Goal: Task Accomplishment & Management: Use online tool/utility

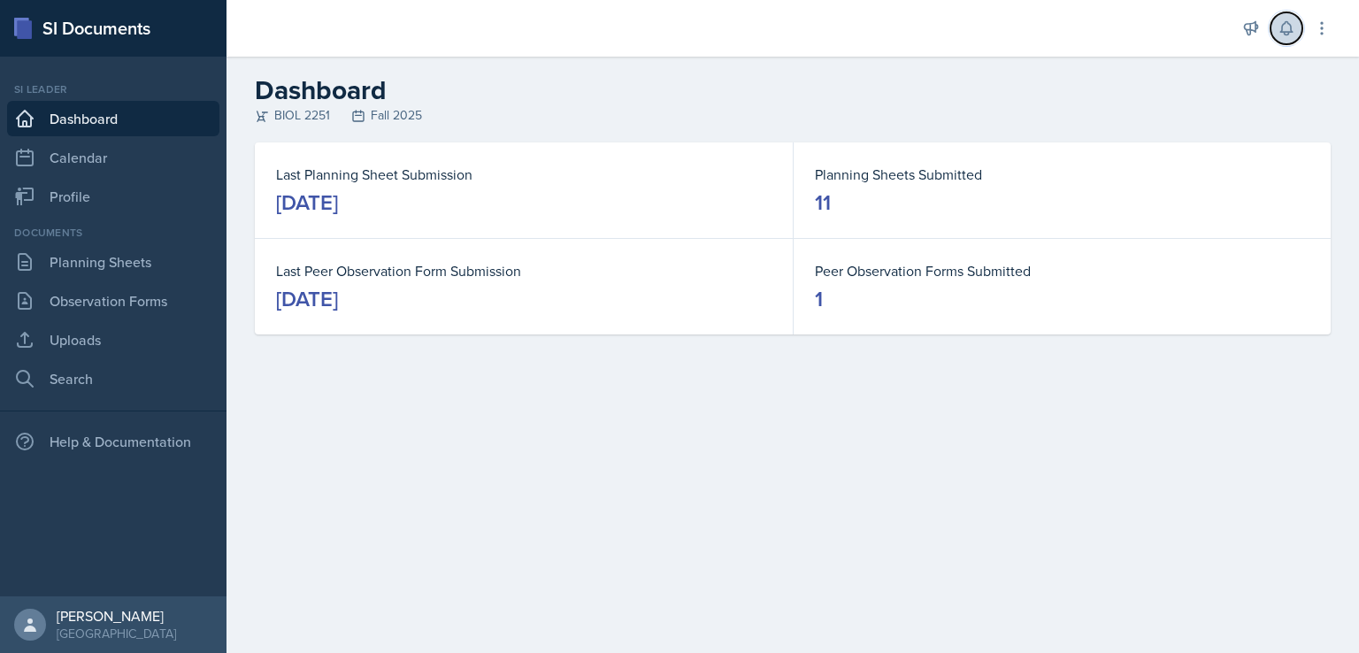
click at [1277, 32] on icon at bounding box center [1286, 28] width 18 height 18
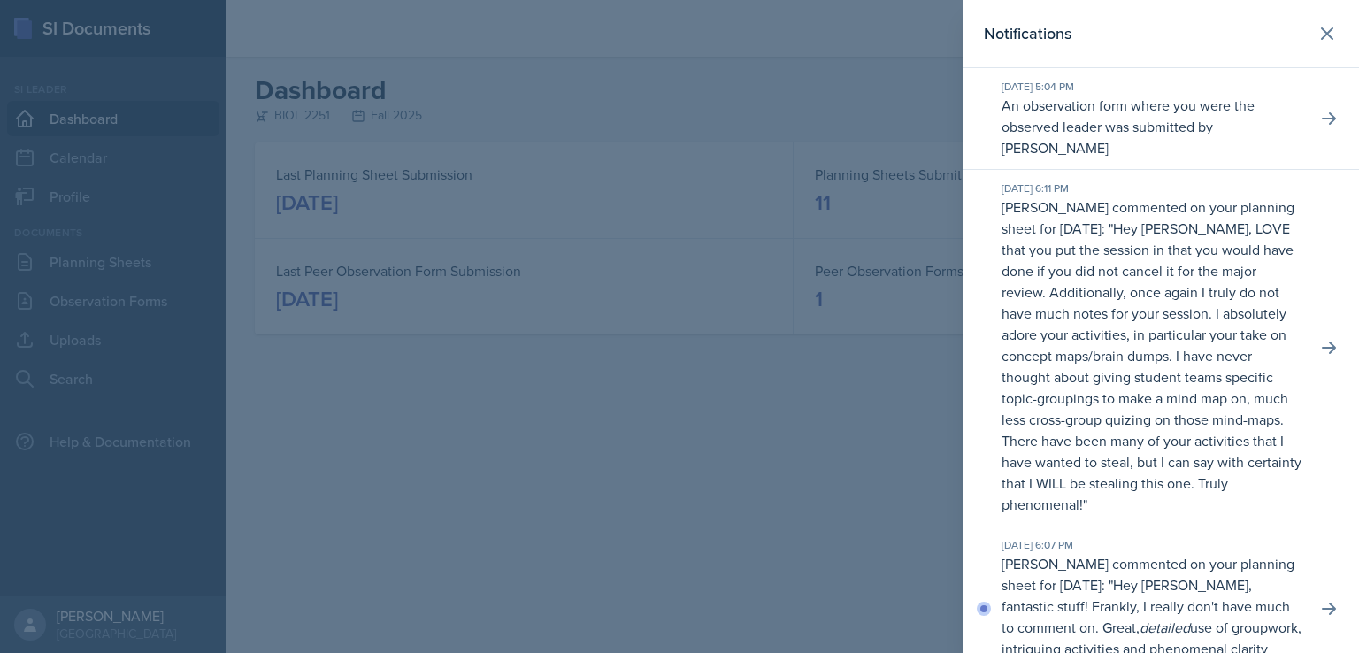
click at [722, 107] on div at bounding box center [679, 326] width 1359 height 653
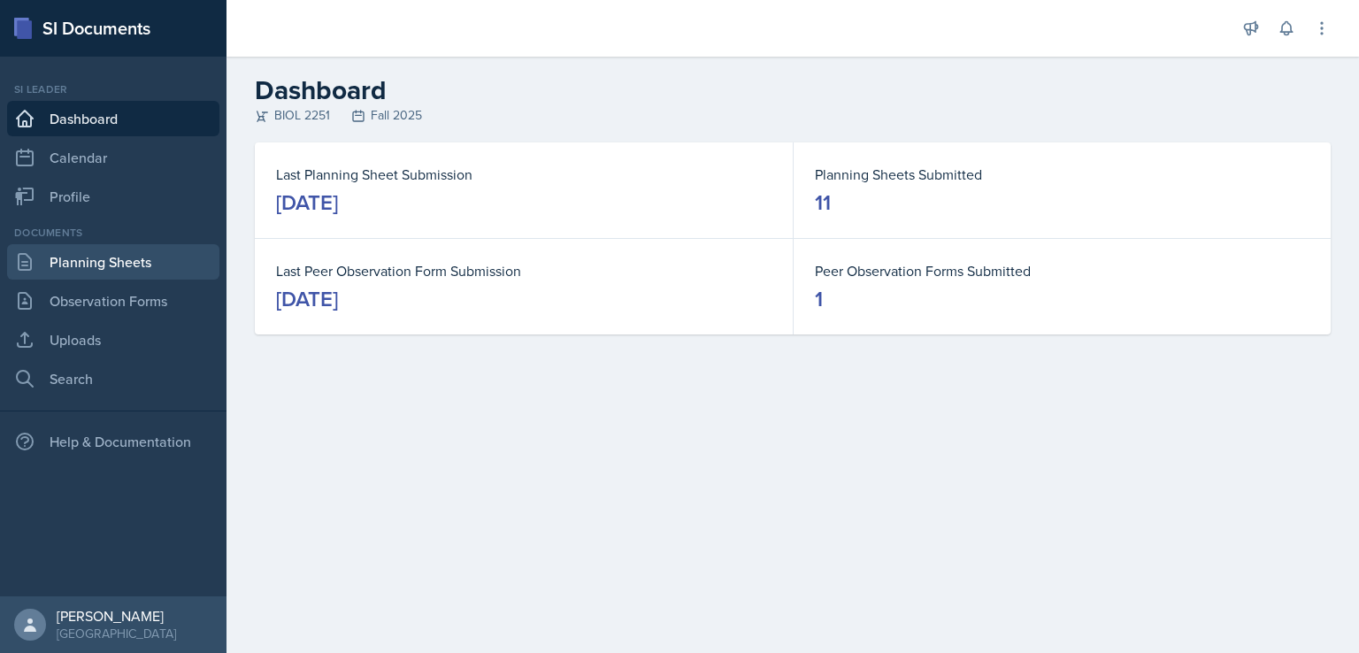
click at [106, 256] on link "Planning Sheets" at bounding box center [113, 261] width 212 height 35
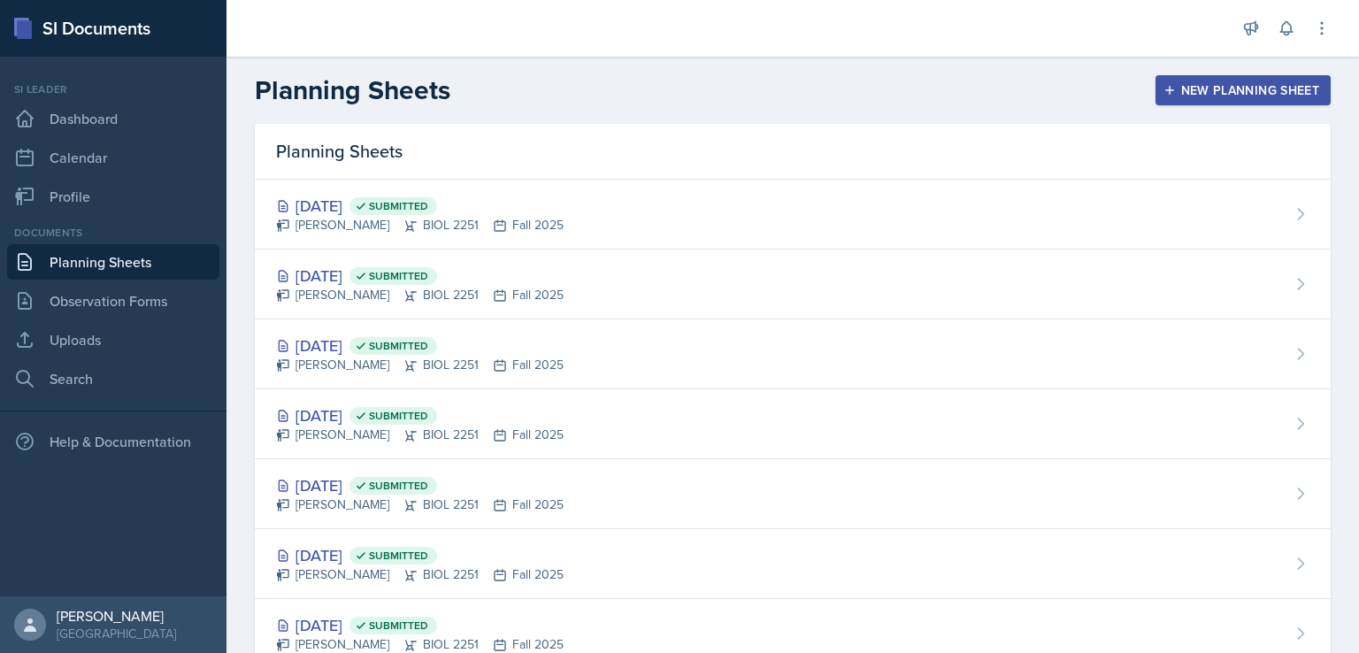
click at [1163, 93] on icon "button" at bounding box center [1169, 90] width 12 height 12
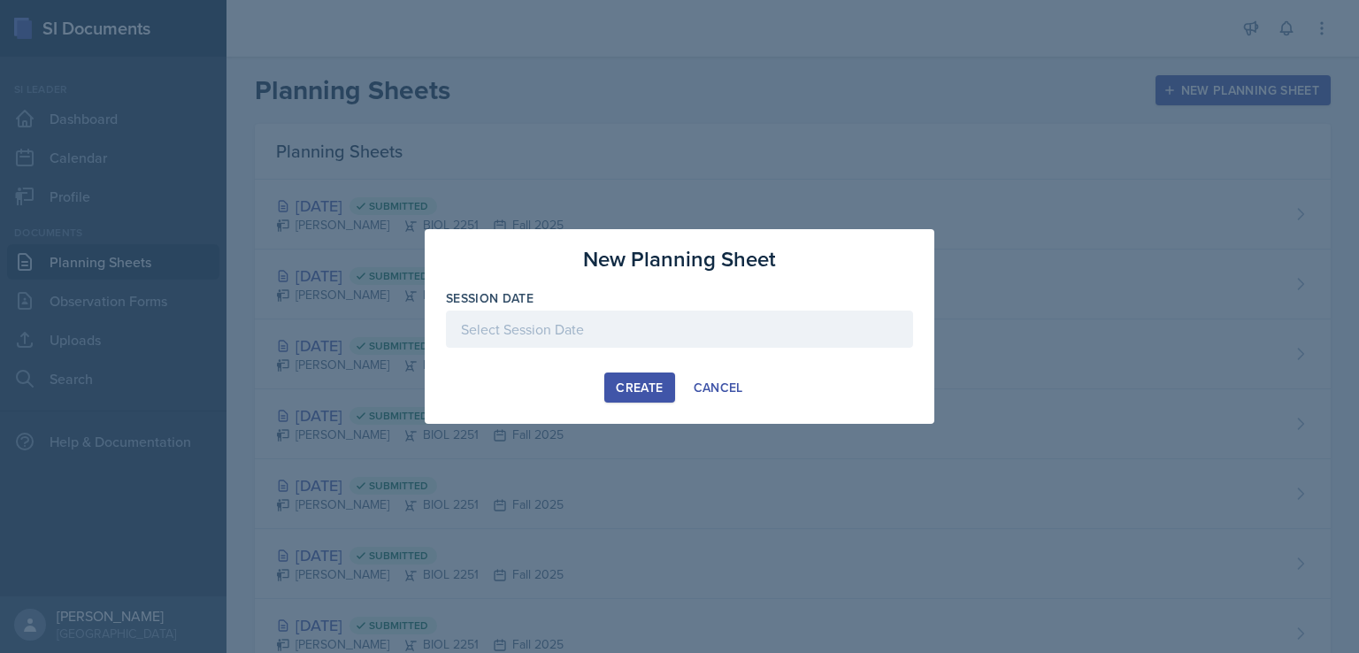
click at [644, 389] on div "Create" at bounding box center [639, 387] width 47 height 14
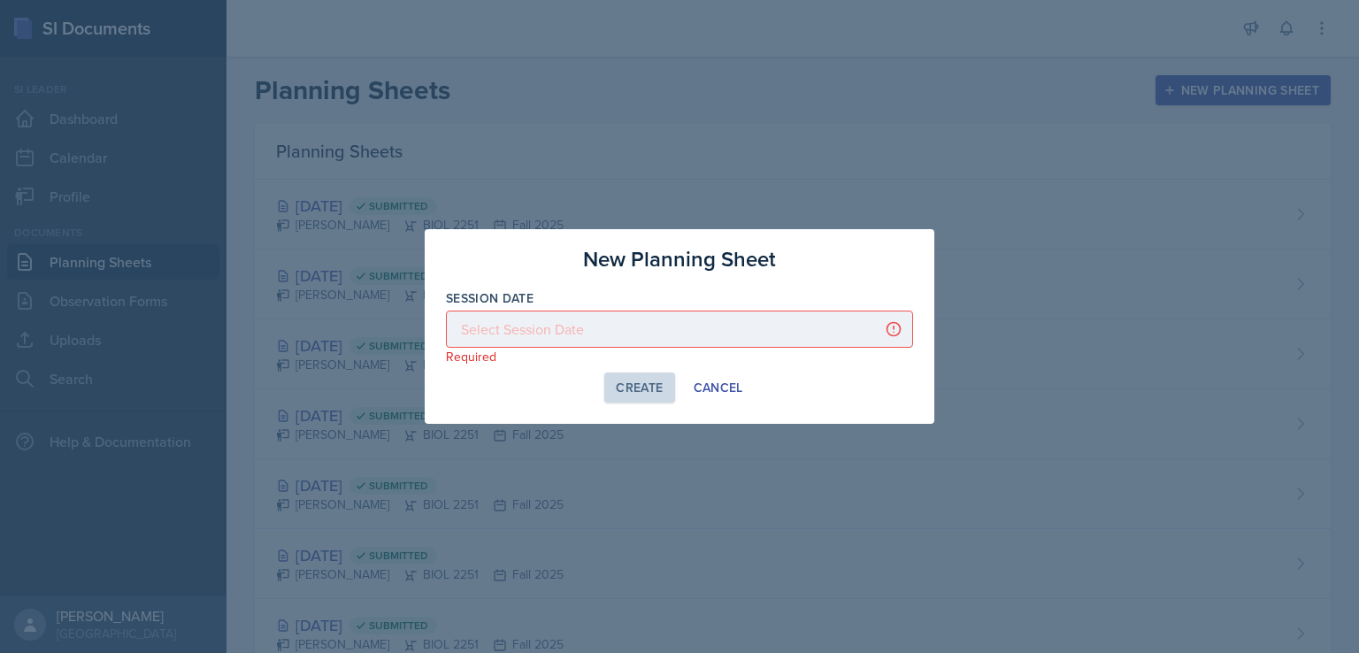
click at [732, 328] on div at bounding box center [679, 328] width 467 height 37
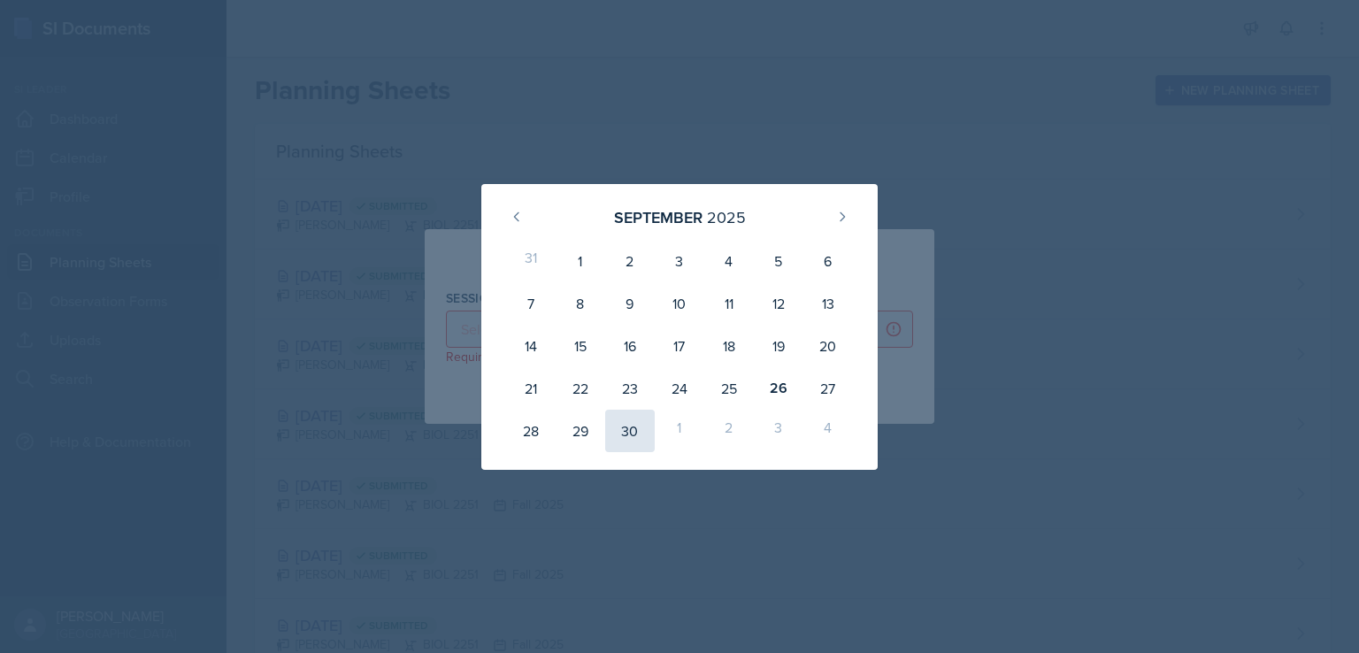
click at [626, 428] on div "30" at bounding box center [630, 431] width 50 height 42
type input "[DATE]"
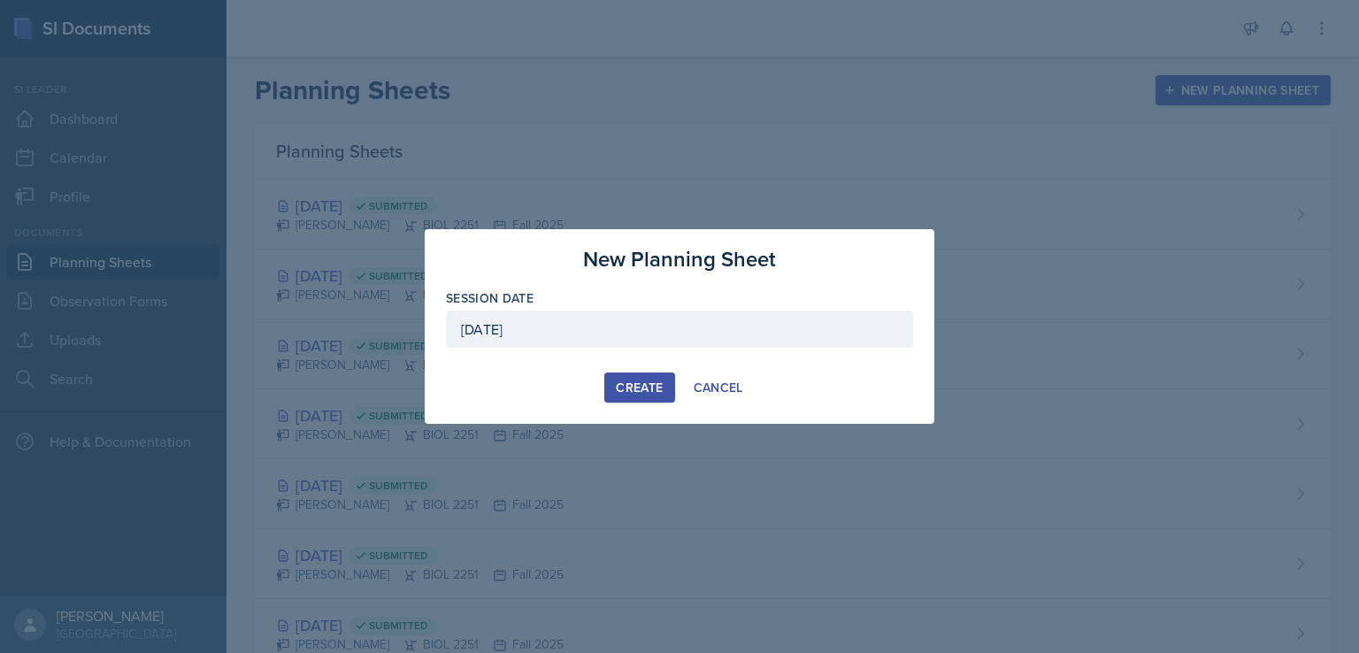
click at [630, 368] on div "New Planning Sheet Session Date [DATE] [DATE] 31 1 2 3 4 5 6 7 8 9 10 11 12 13 …" at bounding box center [680, 326] width 510 height 195
click at [633, 380] on div "Create" at bounding box center [639, 387] width 47 height 14
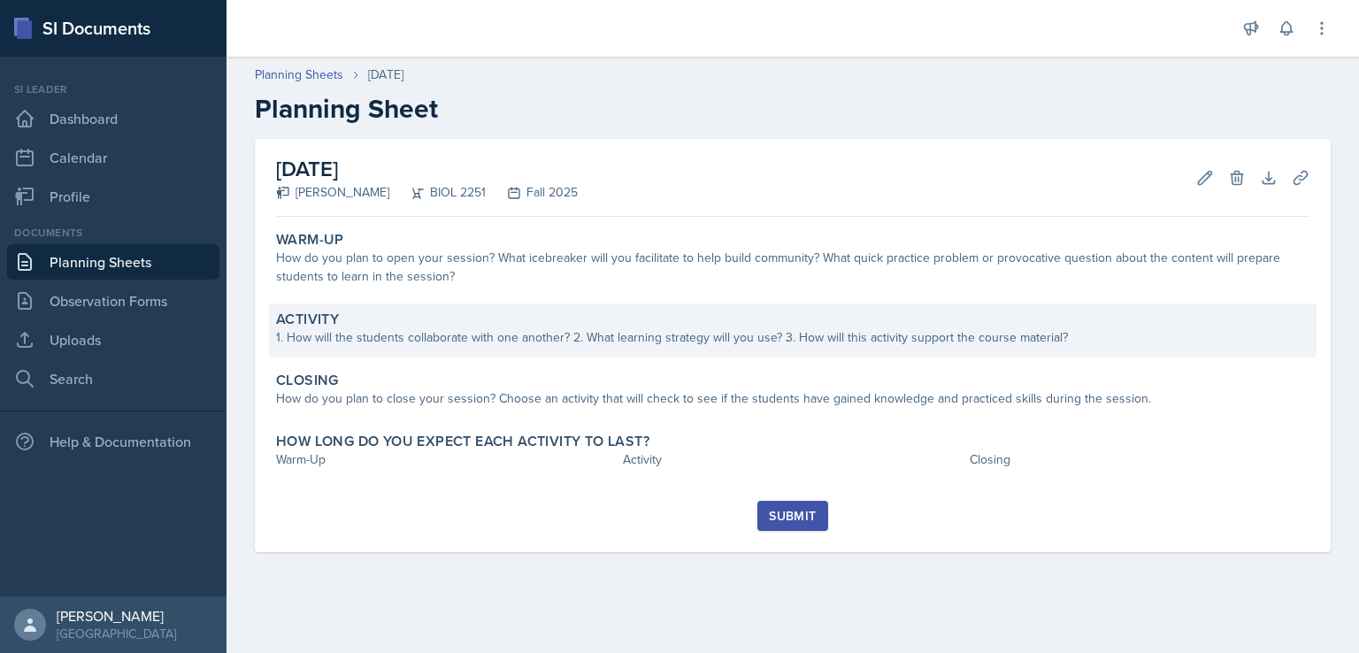
click at [671, 350] on div "Activity 1. How will the students collaborate with one another? 2. What learnin…" at bounding box center [792, 330] width 1047 height 54
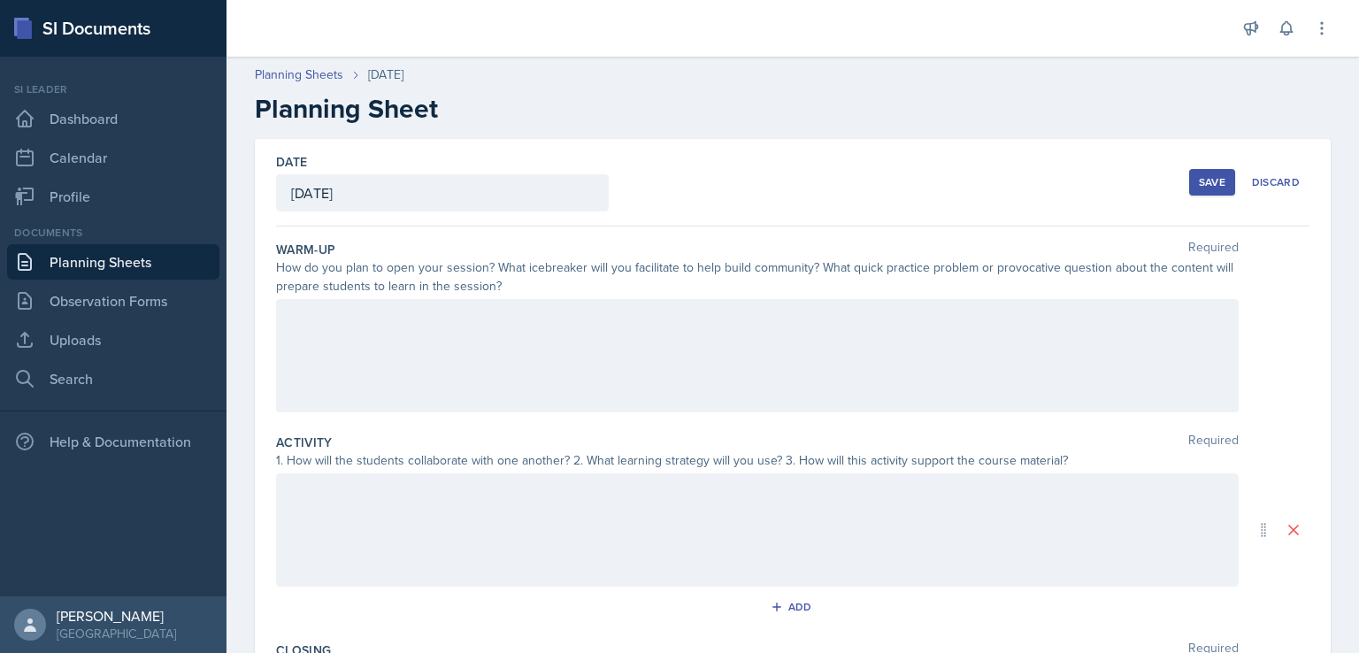
click at [677, 349] on div at bounding box center [757, 355] width 962 height 113
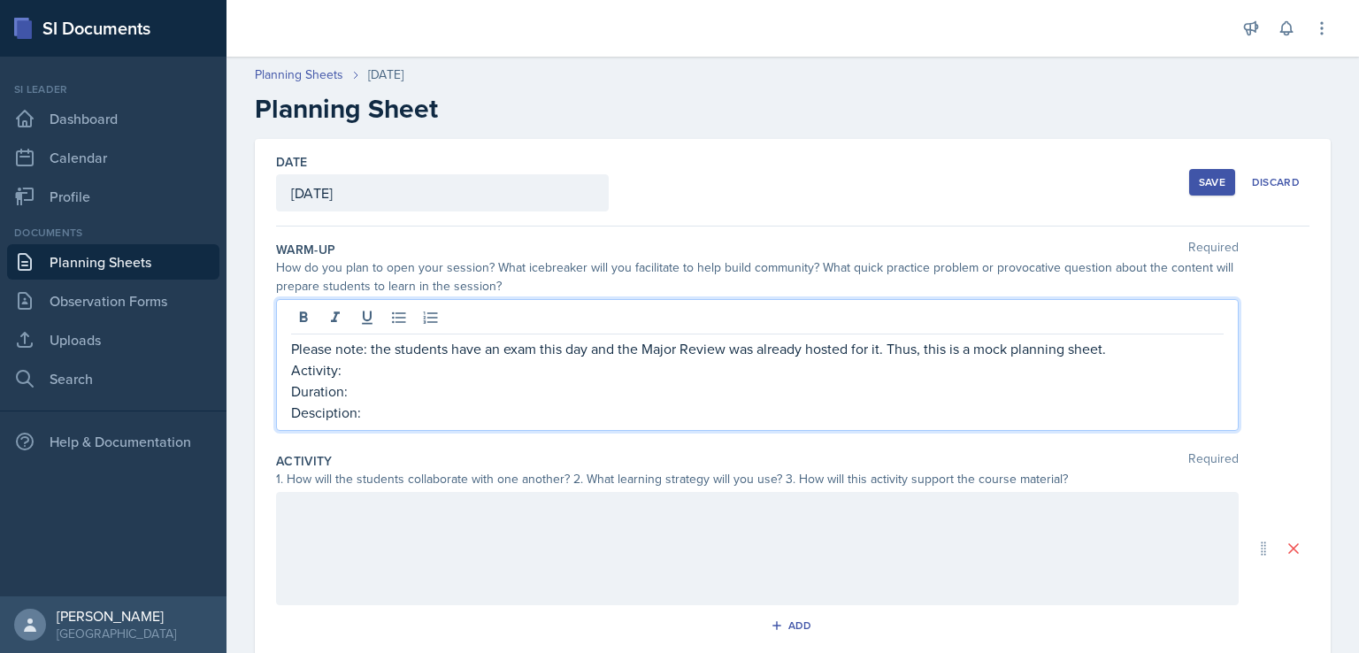
click at [333, 416] on p "Desciption:" at bounding box center [757, 412] width 932 height 21
click at [424, 392] on p "Duration:" at bounding box center [757, 390] width 932 height 21
click at [887, 341] on p "Please note: the students have an exam this day and the Major Review was alread…" at bounding box center [757, 348] width 932 height 21
click at [928, 350] on p "Please note: the students have an exam this day and the Major Review was alread…" at bounding box center [757, 348] width 932 height 21
click at [937, 348] on p "Please note: the students have an exam this day and the Major Review was alread…" at bounding box center [757, 348] width 932 height 21
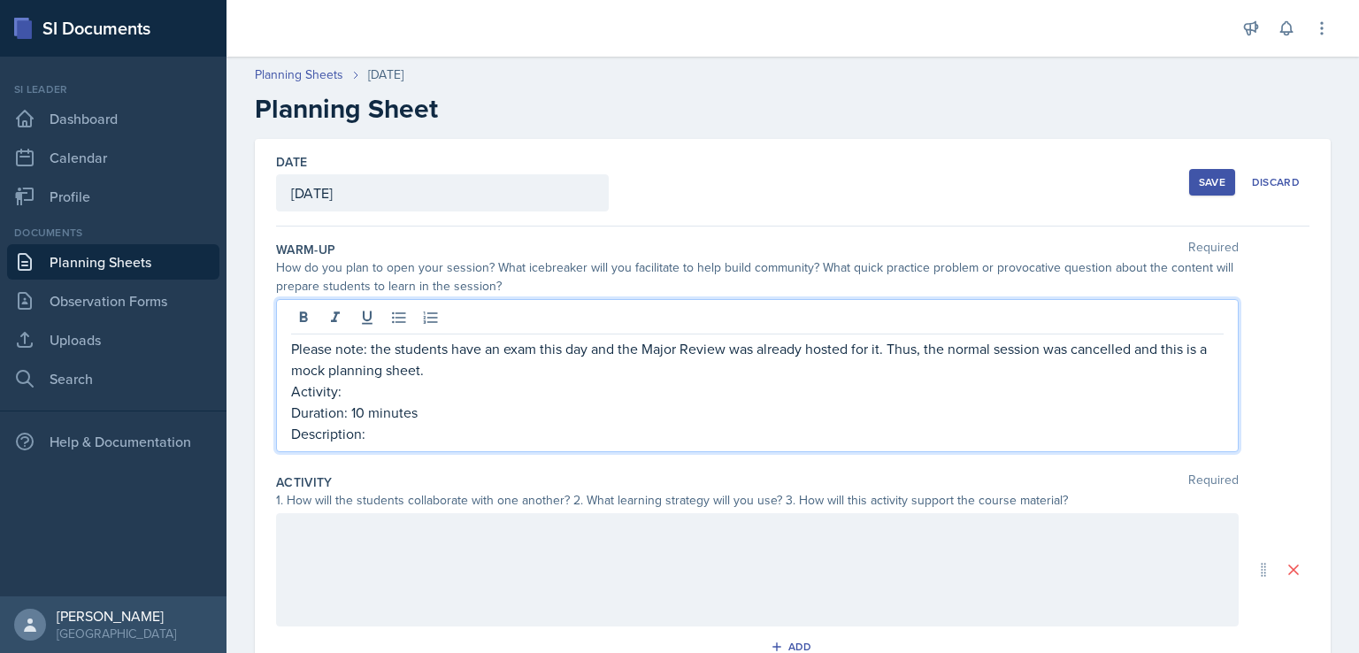
click at [713, 386] on p "Activity:" at bounding box center [757, 390] width 932 height 21
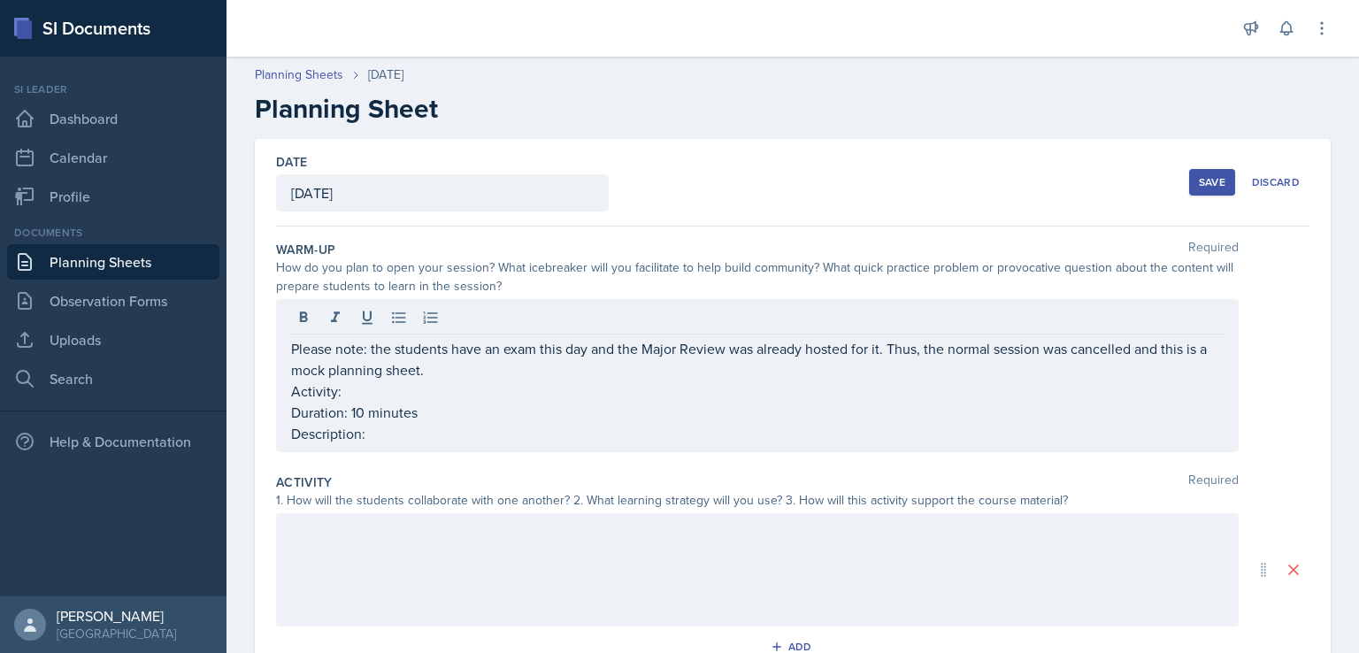
click at [1199, 175] on div "Save" at bounding box center [1212, 182] width 27 height 14
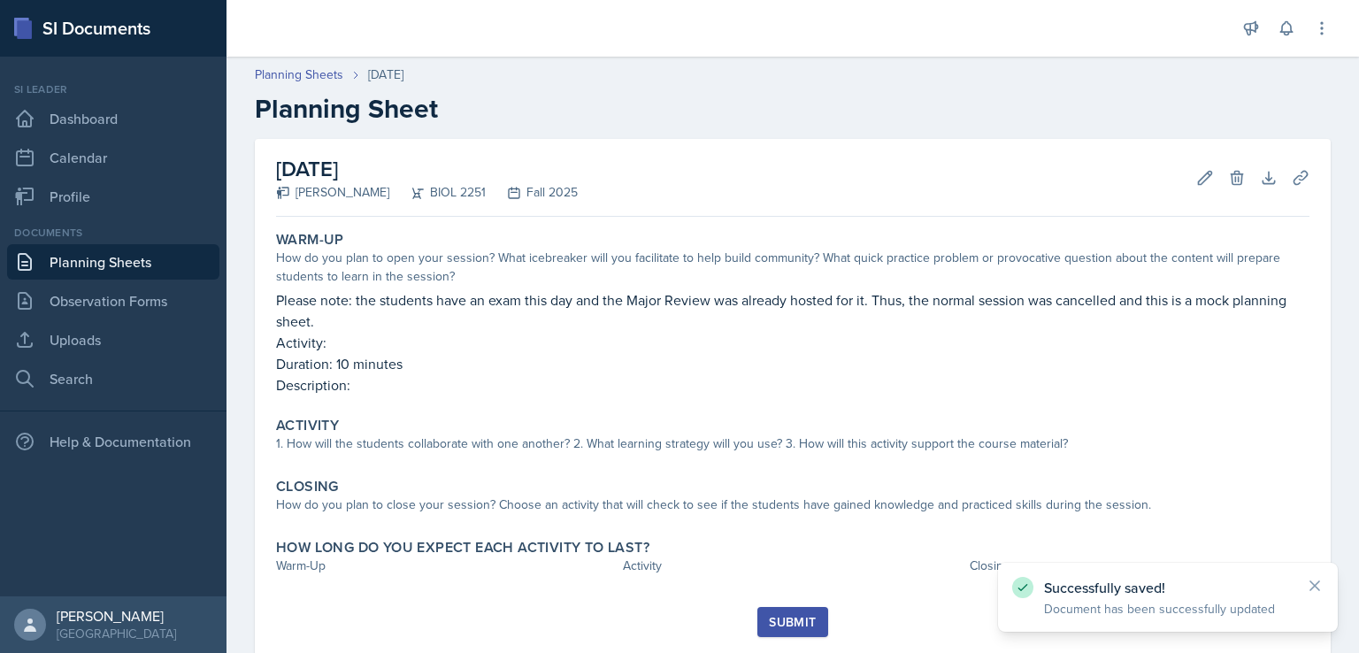
click at [103, 280] on div "Documents Planning Sheets Observation Forms Uploads Search" at bounding box center [113, 311] width 212 height 172
click at [124, 259] on link "Planning Sheets" at bounding box center [113, 261] width 212 height 35
